Goal: Information Seeking & Learning: Find specific fact

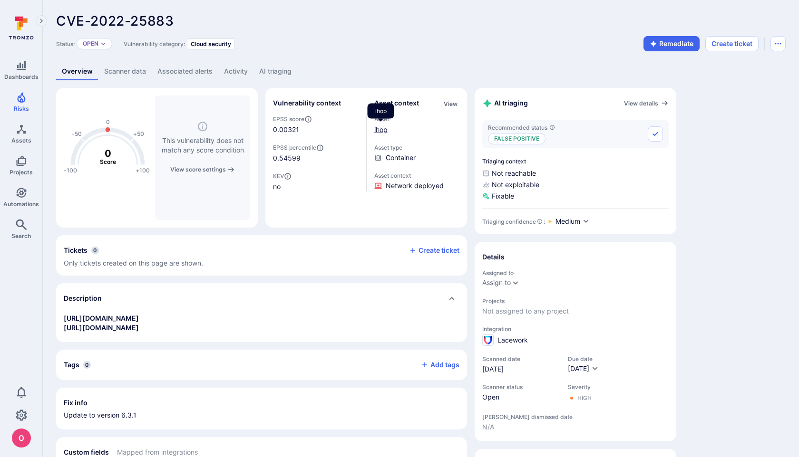
click at [383, 128] on link "ihop" at bounding box center [380, 130] width 13 height 8
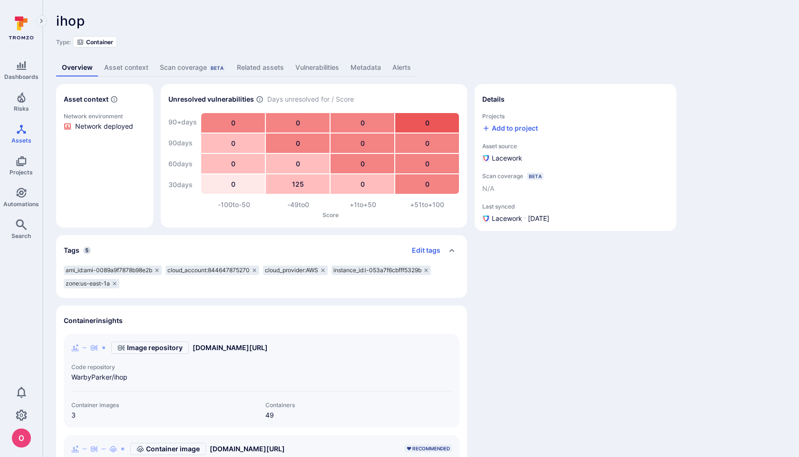
click at [374, 70] on link "Metadata" at bounding box center [366, 68] width 42 height 18
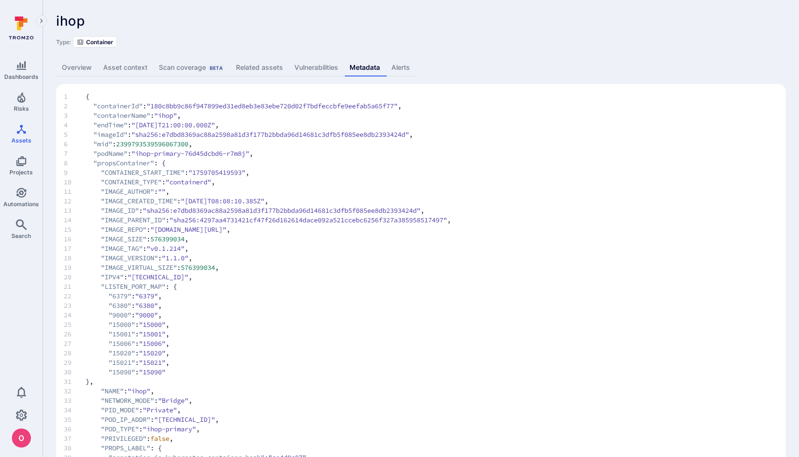
click at [387, 131] on span ""sha256:e7dbd8369ac88a2598a81d3f177b2bbda96d14681c3dfb5f085ee8db2393424d"" at bounding box center [270, 135] width 278 height 10
click at [87, 68] on link "Overview" at bounding box center [76, 68] width 41 height 18
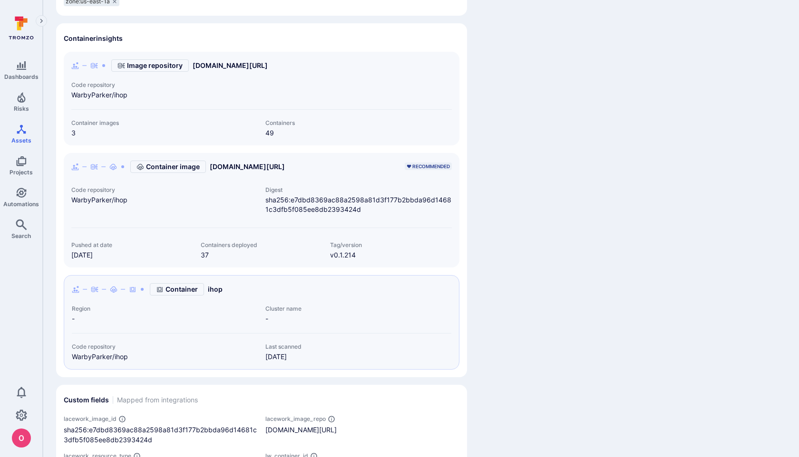
scroll to position [284, 0]
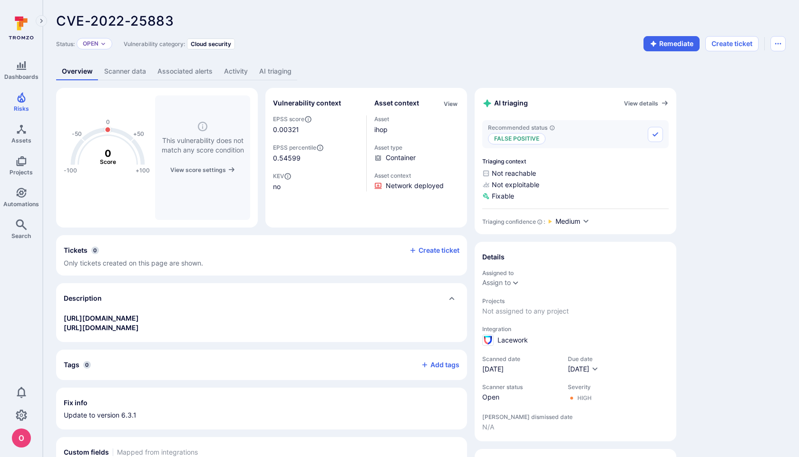
click at [136, 74] on link "Scanner data" at bounding box center [124, 72] width 53 height 18
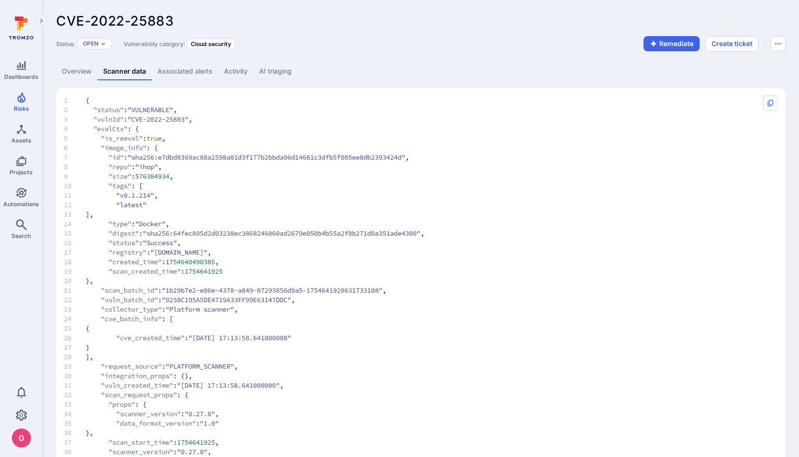
click at [173, 73] on link "Associated alerts" at bounding box center [185, 72] width 67 height 18
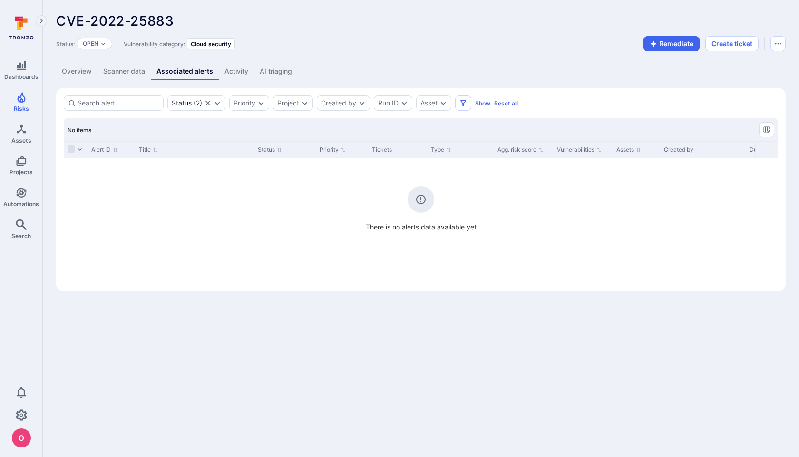
click at [234, 70] on link "Activity" at bounding box center [236, 72] width 35 height 18
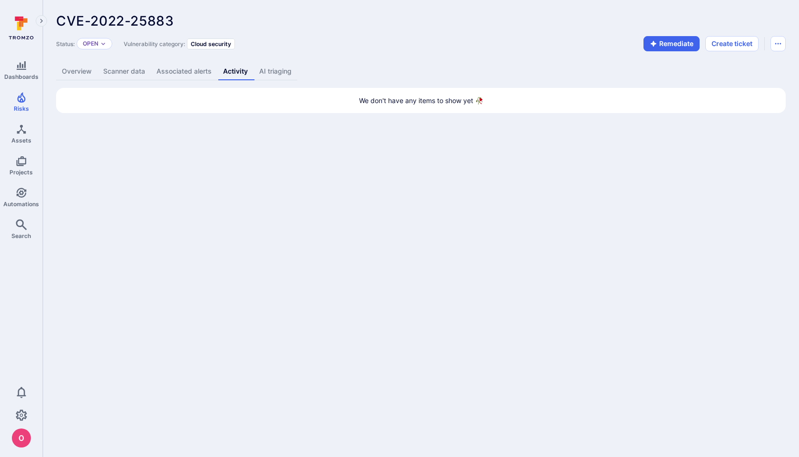
click at [63, 67] on link "Overview" at bounding box center [76, 72] width 41 height 18
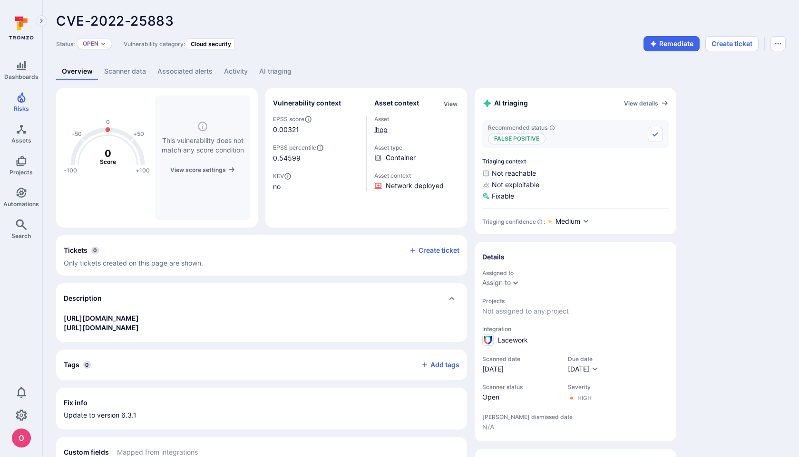
click at [384, 128] on link "ihop" at bounding box center [380, 130] width 13 height 8
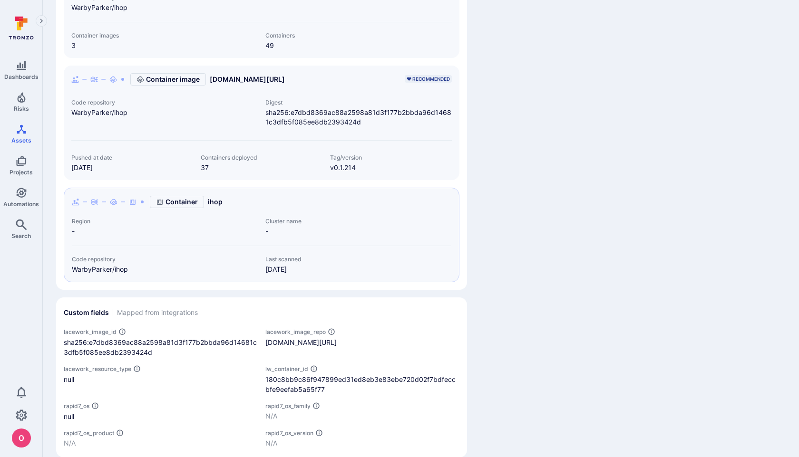
scroll to position [369, 0]
drag, startPoint x: 361, startPoint y: 122, endPoint x: 265, endPoint y: 115, distance: 96.8
click at [264, 115] on div "Digest sha256:e7dbd8369ac88a2598a81d3f177b2bbda96d14681c3dfb5f085ee8db2393424d" at bounding box center [355, 114] width 194 height 28
copy span "sha256:e7dbd8369ac88a2598a81d3f177b2bbda96d14681c3dfb5f085ee8db2393424d"
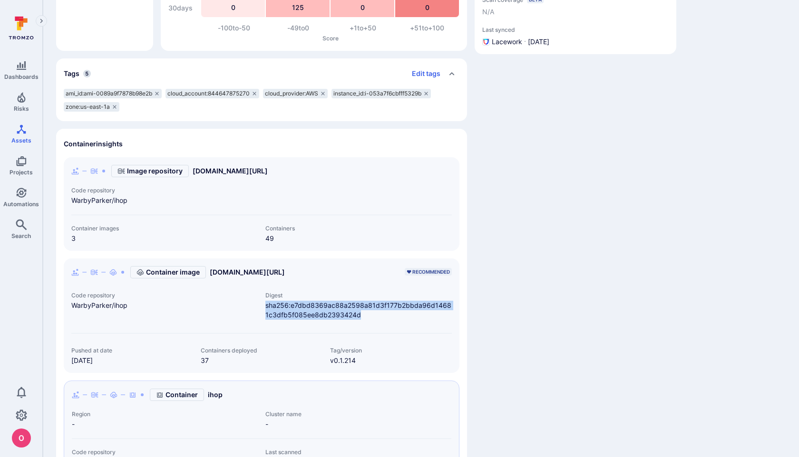
scroll to position [175, 0]
